Goal: Task Accomplishment & Management: Use online tool/utility

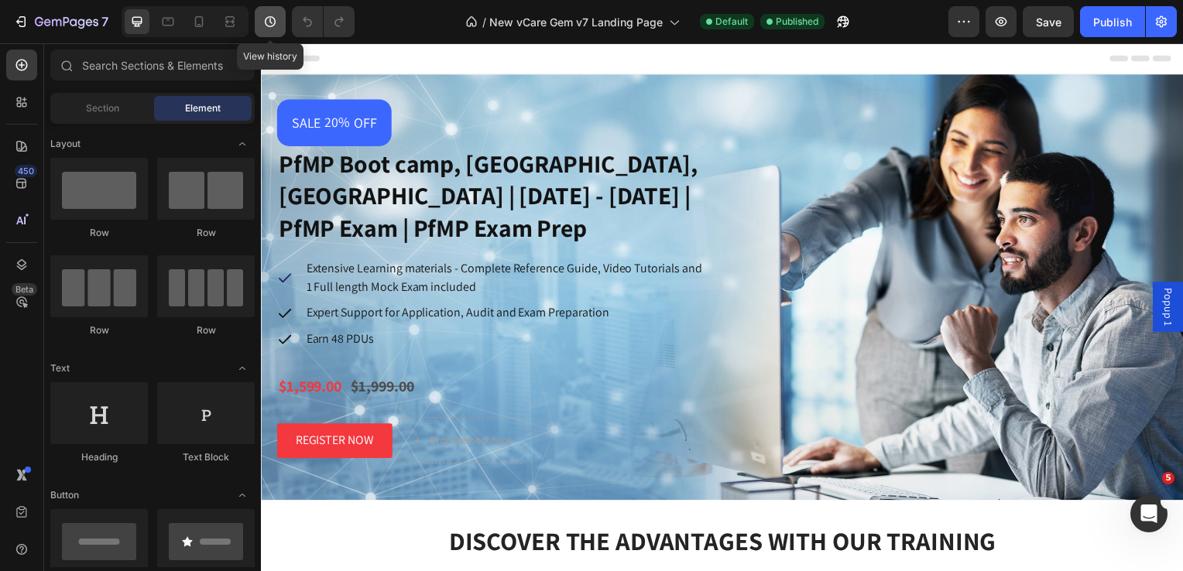
click at [272, 19] on icon "button" at bounding box center [269, 21] width 15 height 15
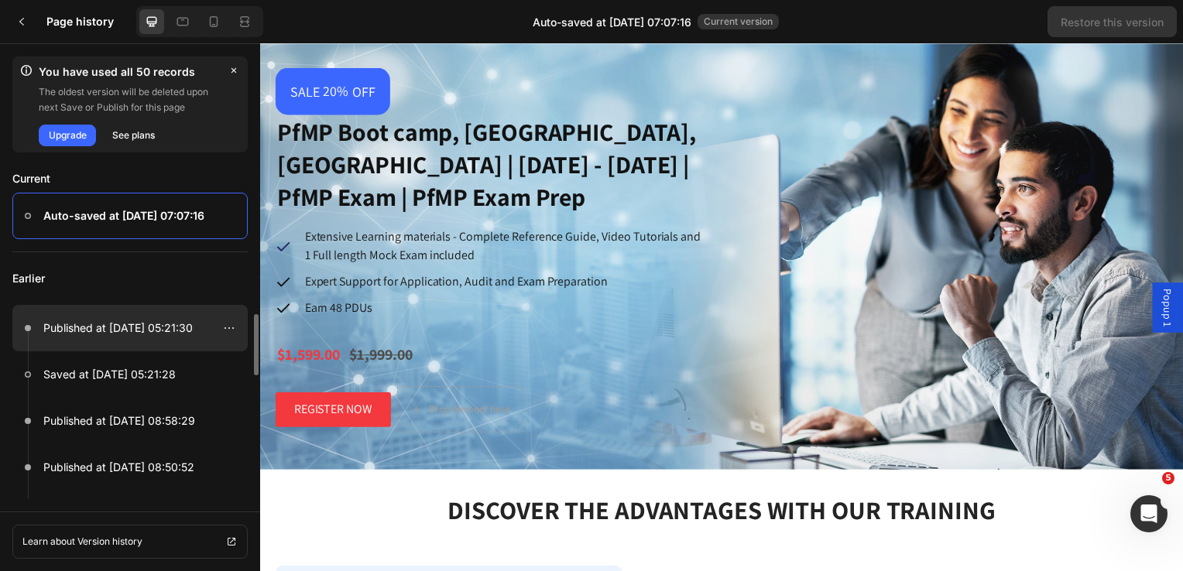
click at [86, 328] on p "Published at [DATE] 05:21:30" at bounding box center [117, 328] width 149 height 19
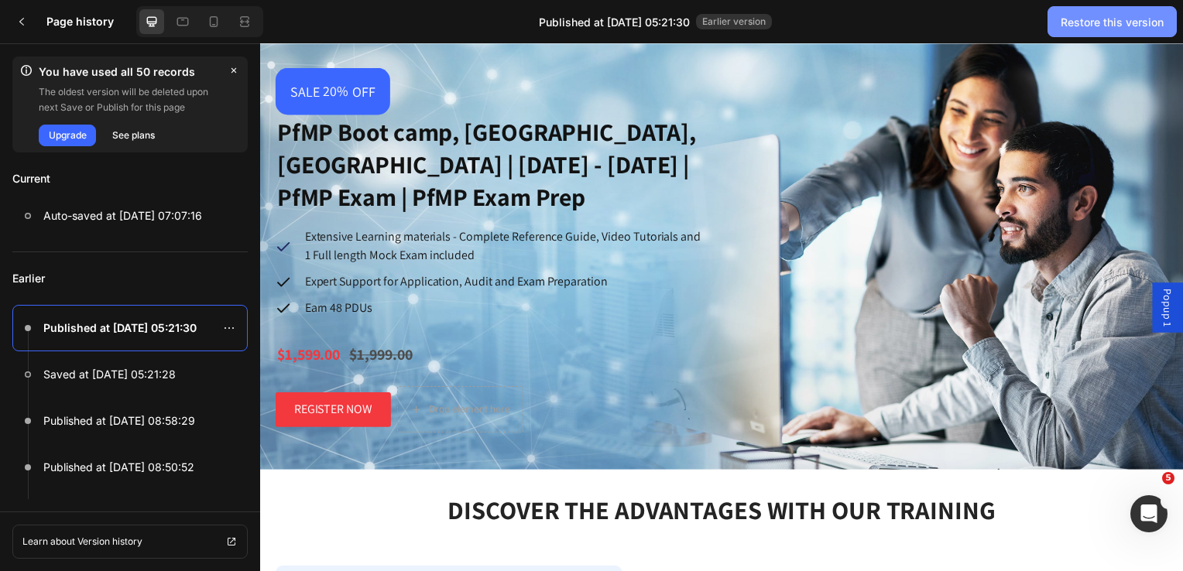
click at [1081, 22] on div "Restore this version" at bounding box center [1112, 22] width 103 height 16
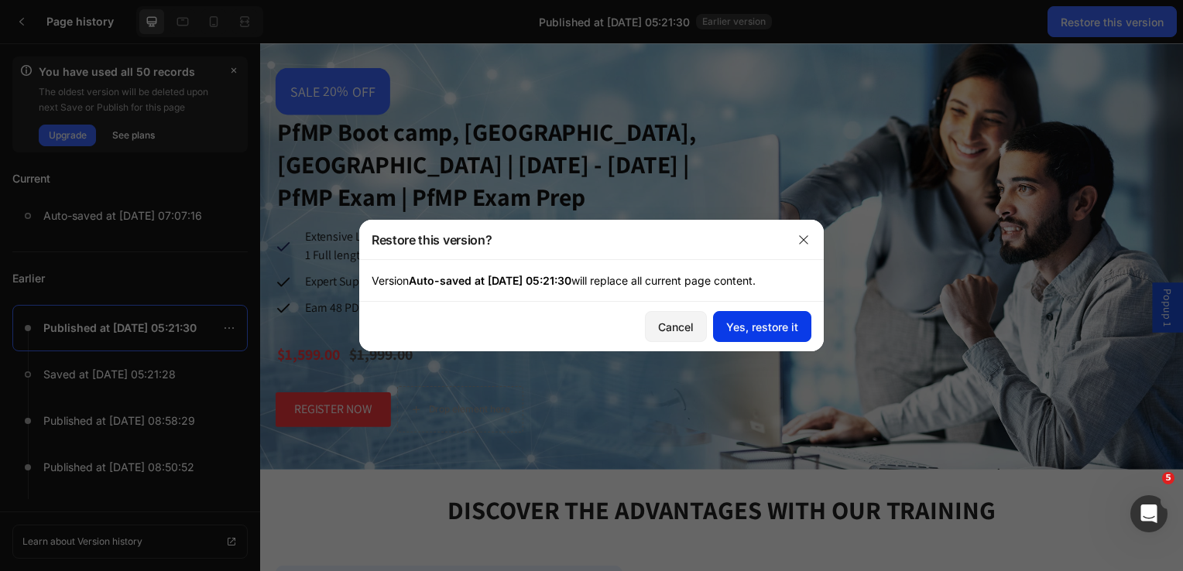
click at [756, 325] on div "Yes, restore it" at bounding box center [762, 327] width 72 height 16
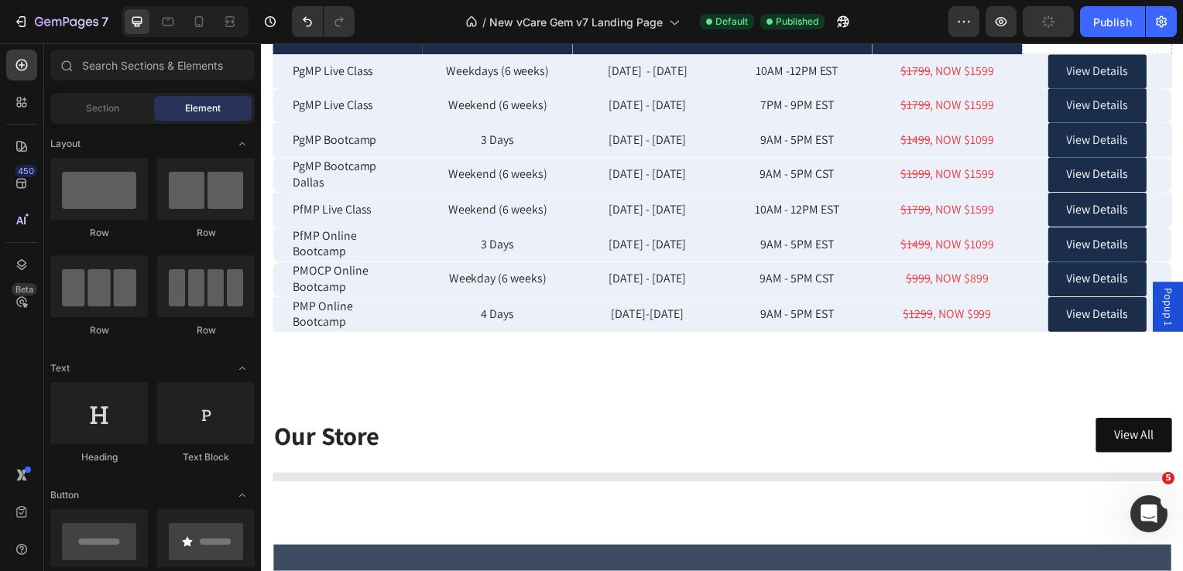
scroll to position [2607, 0]
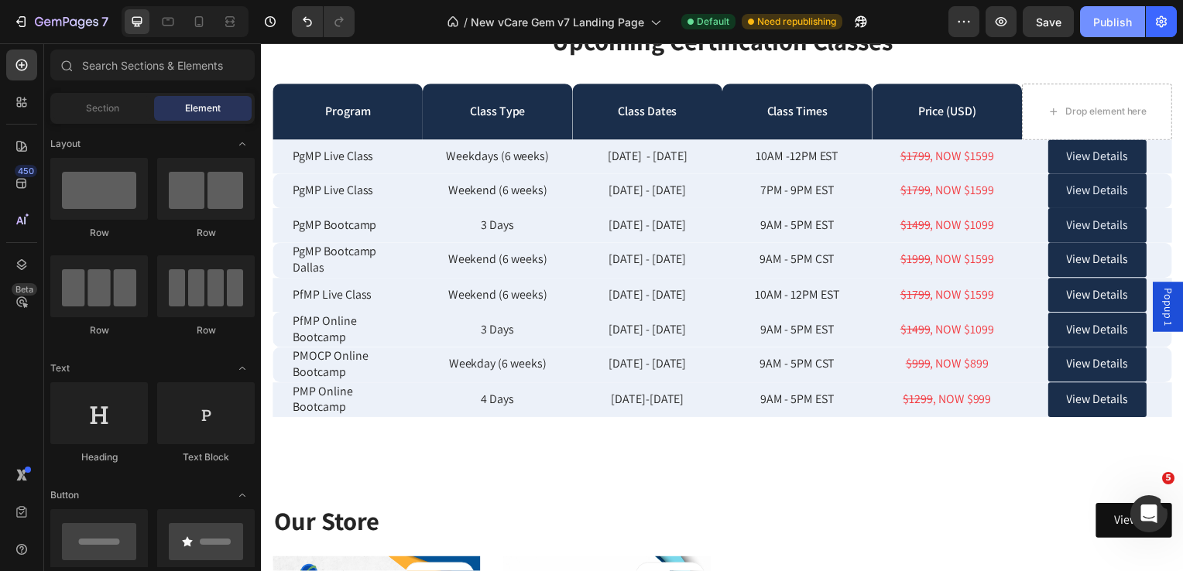
click at [1102, 20] on div "Publish" at bounding box center [1112, 22] width 39 height 16
click at [1139, 513] on icon "Open Intercom Messenger" at bounding box center [1147, 512] width 26 height 26
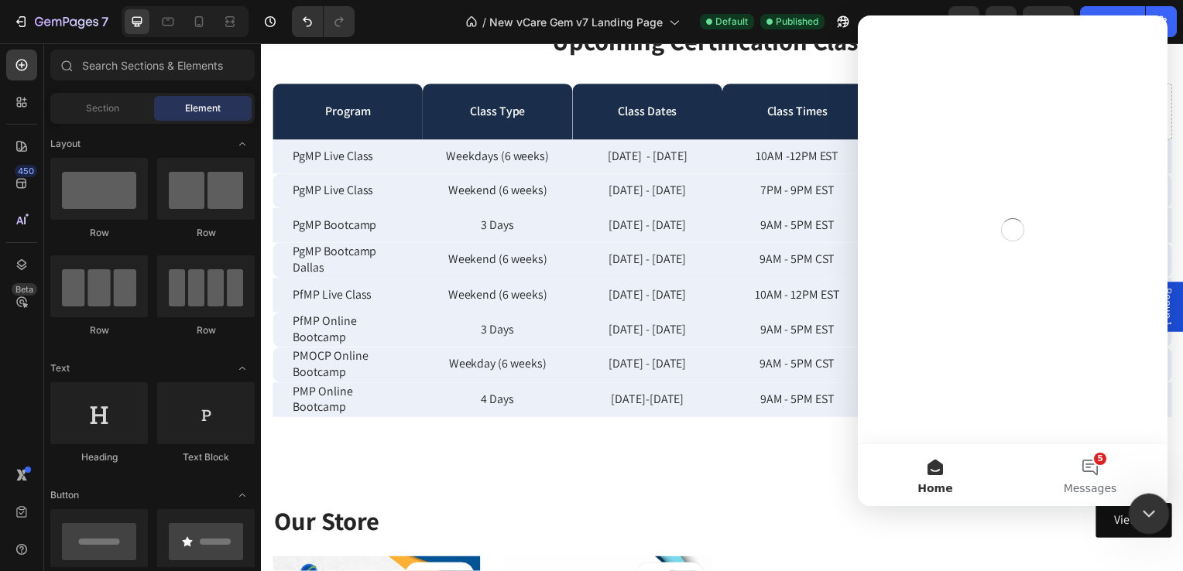
scroll to position [0, 0]
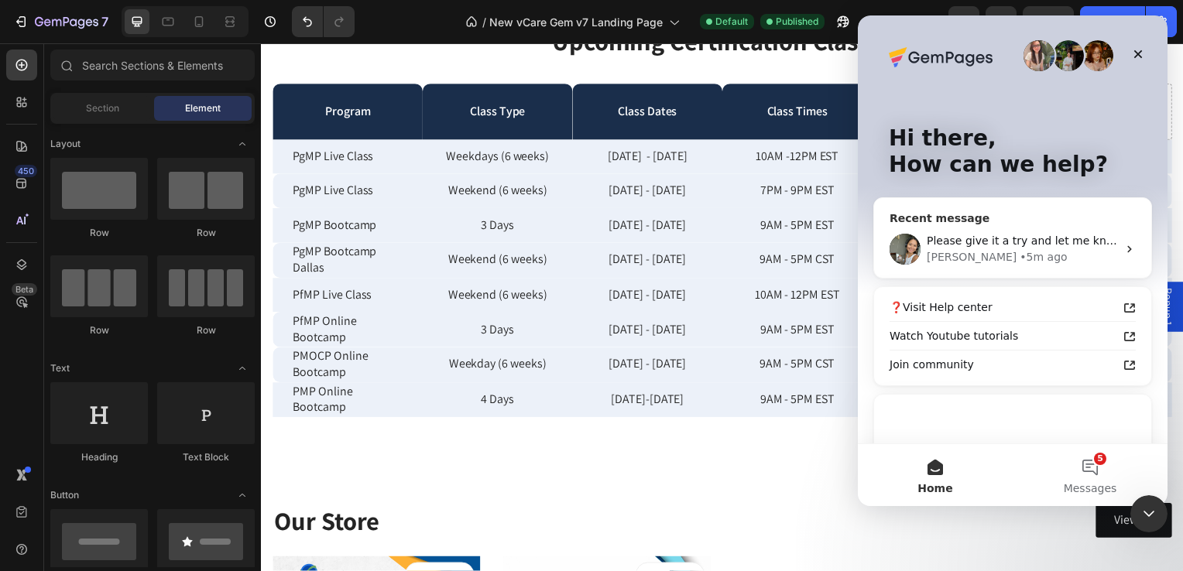
click at [992, 258] on div "Zoe • 5m ago" at bounding box center [1022, 257] width 190 height 16
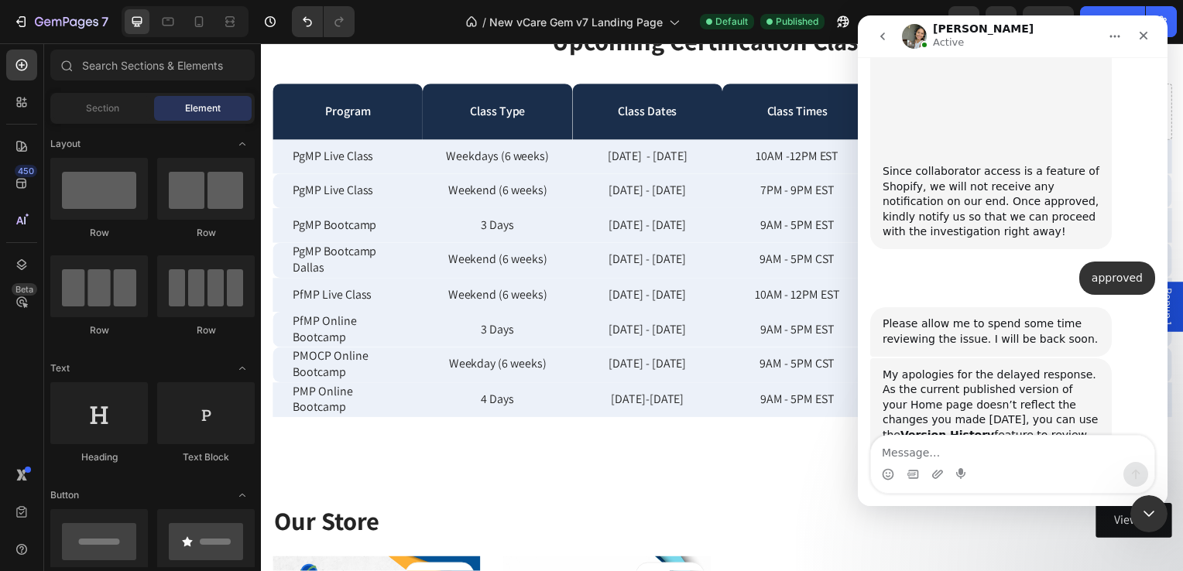
scroll to position [1338, 0]
click at [935, 447] on textarea "Message…" at bounding box center [1012, 449] width 283 height 26
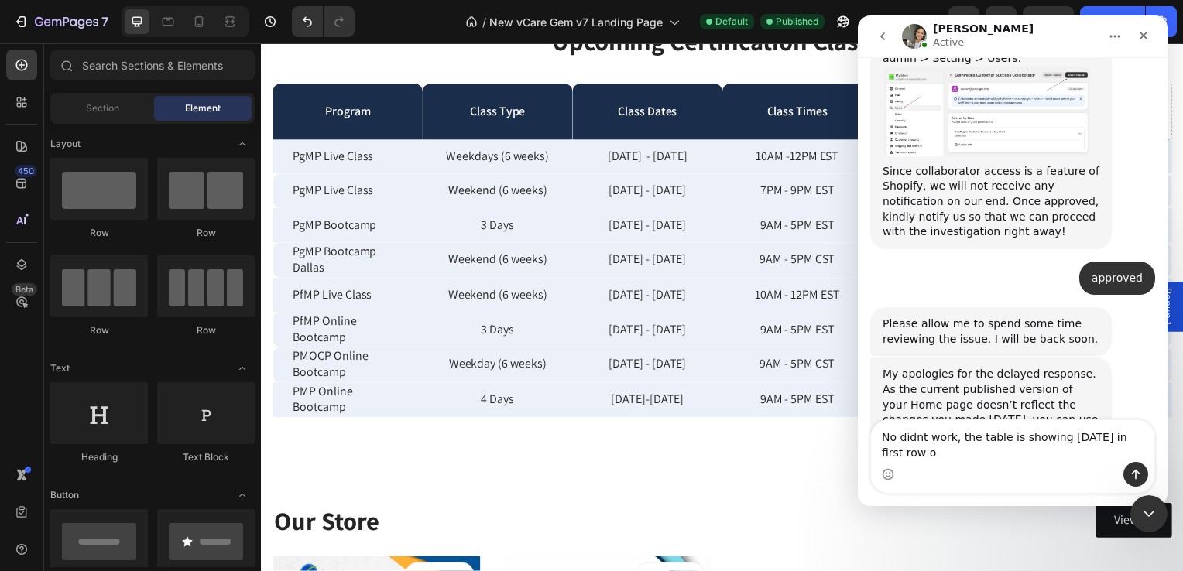
scroll to position [1353, 0]
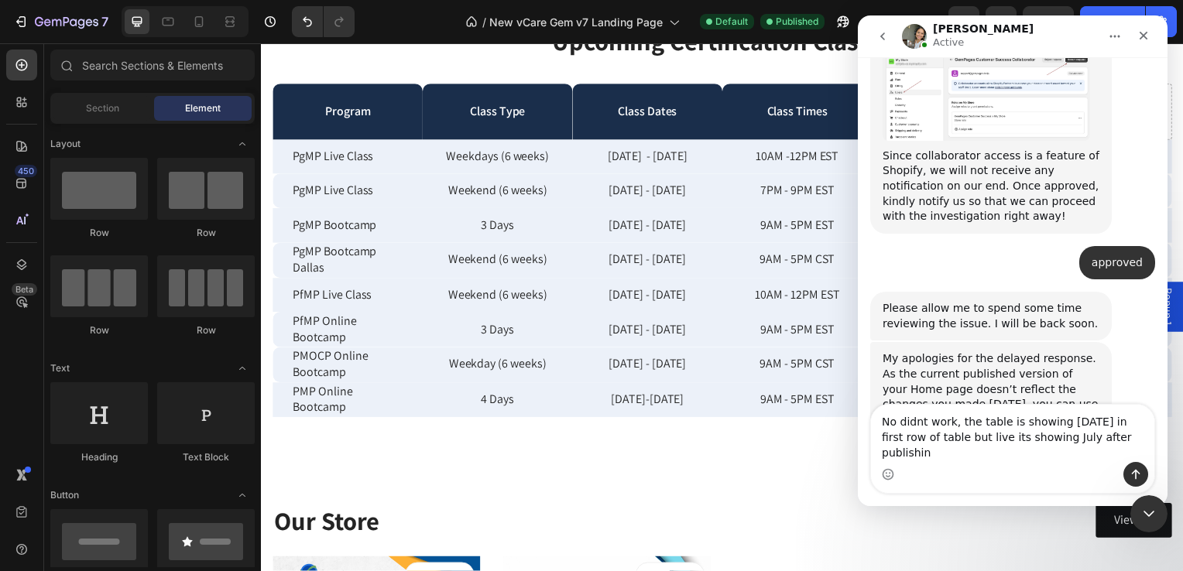
type textarea "No didnt work, the table is showing [DATE] in first row of table but live its s…"
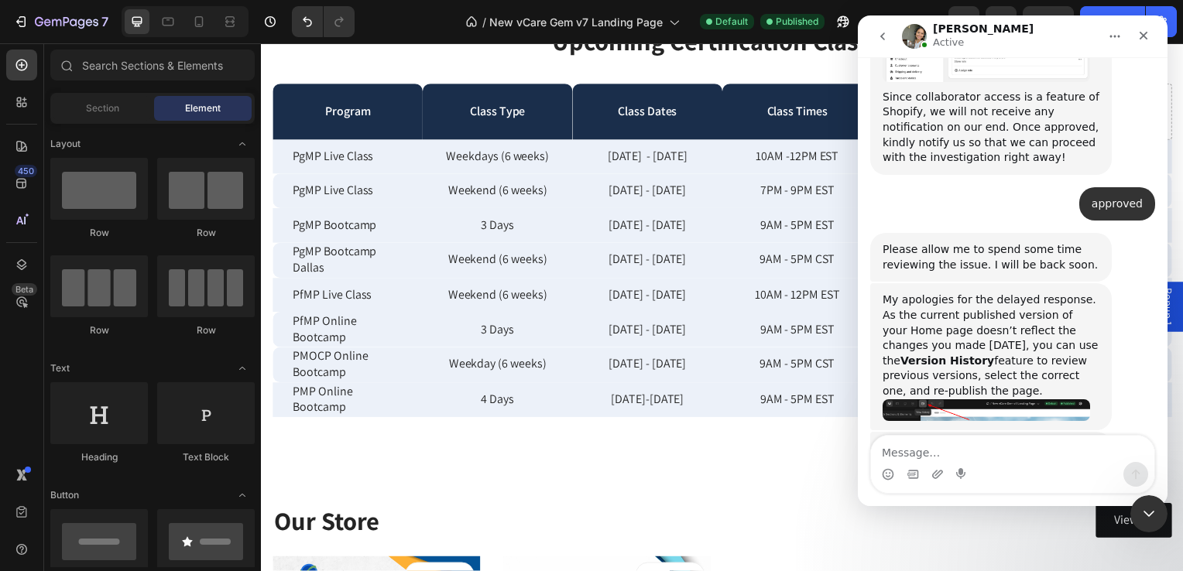
scroll to position [1414, 0]
click at [1138, 33] on icon "Close" at bounding box center [1143, 35] width 12 height 12
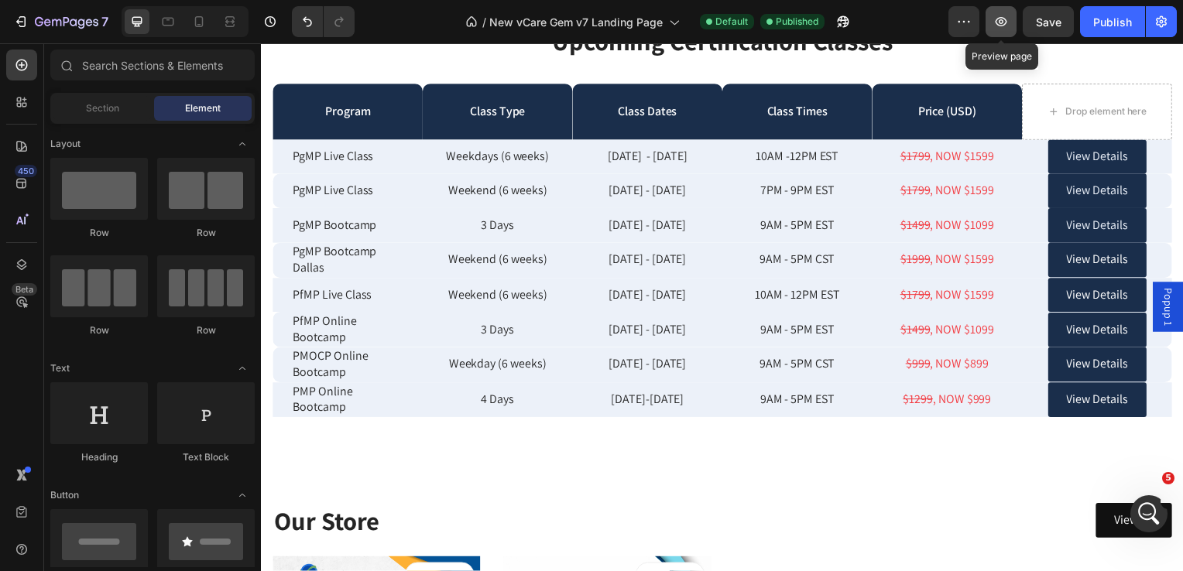
click at [997, 26] on icon "button" at bounding box center [1000, 21] width 15 height 15
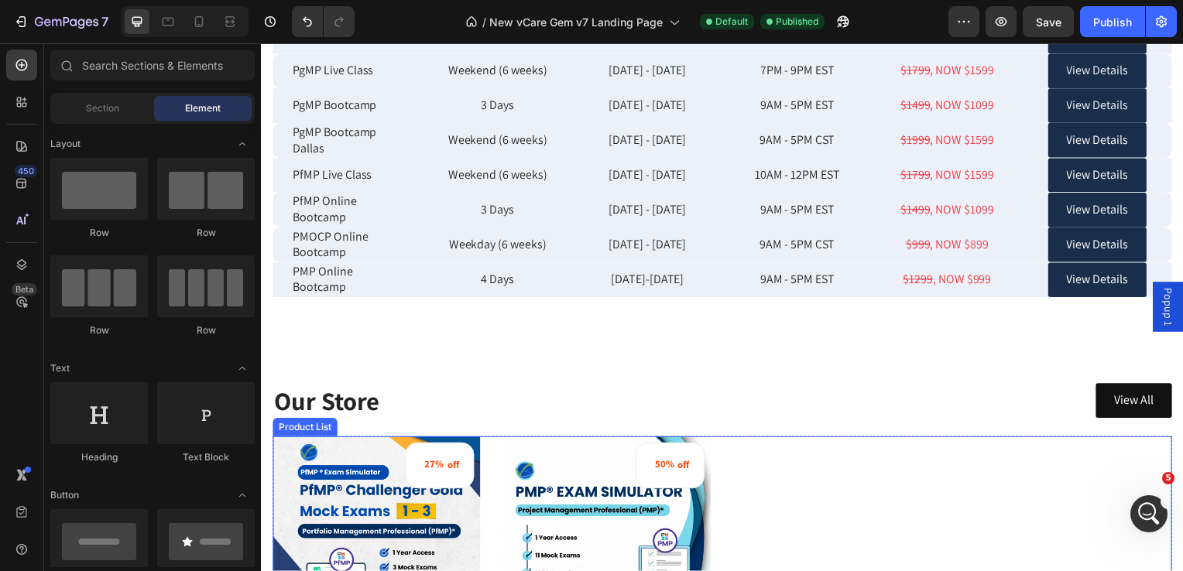
scroll to position [2730, 0]
